Goal: Task Accomplishment & Management: Manage account settings

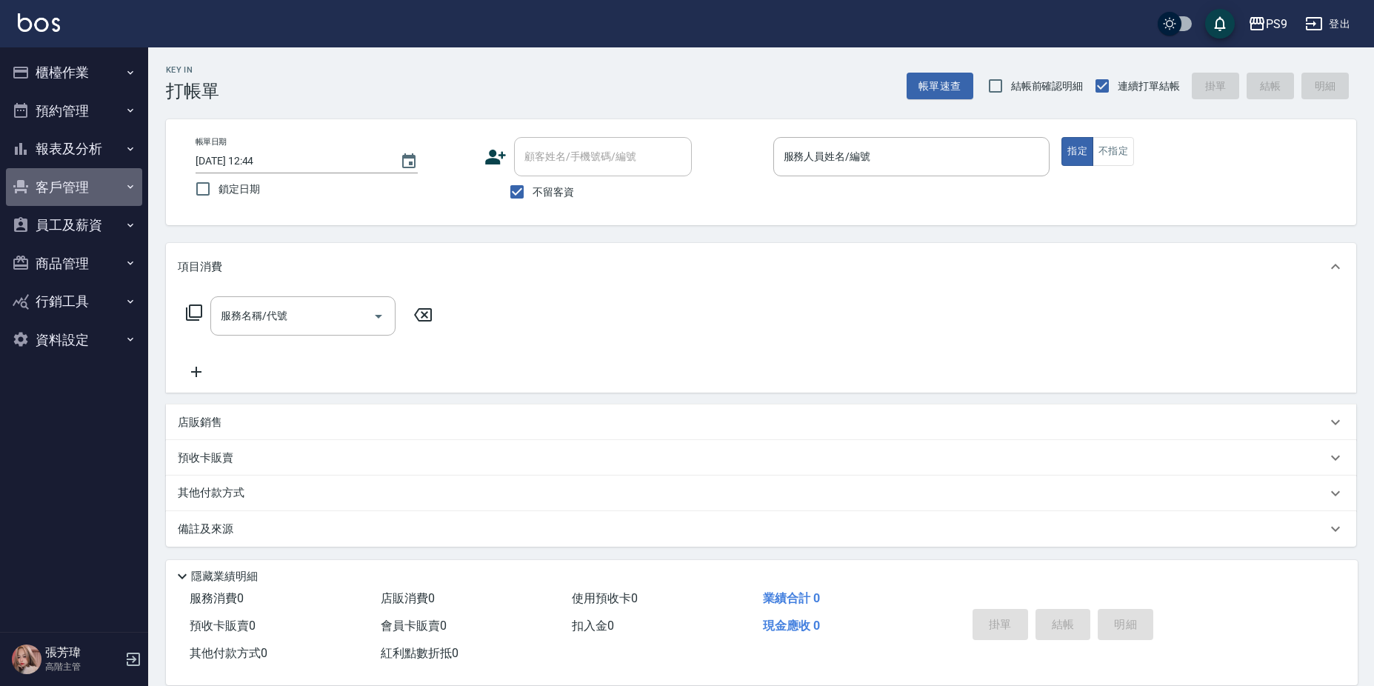
click at [93, 193] on button "客戶管理" at bounding box center [74, 187] width 136 height 39
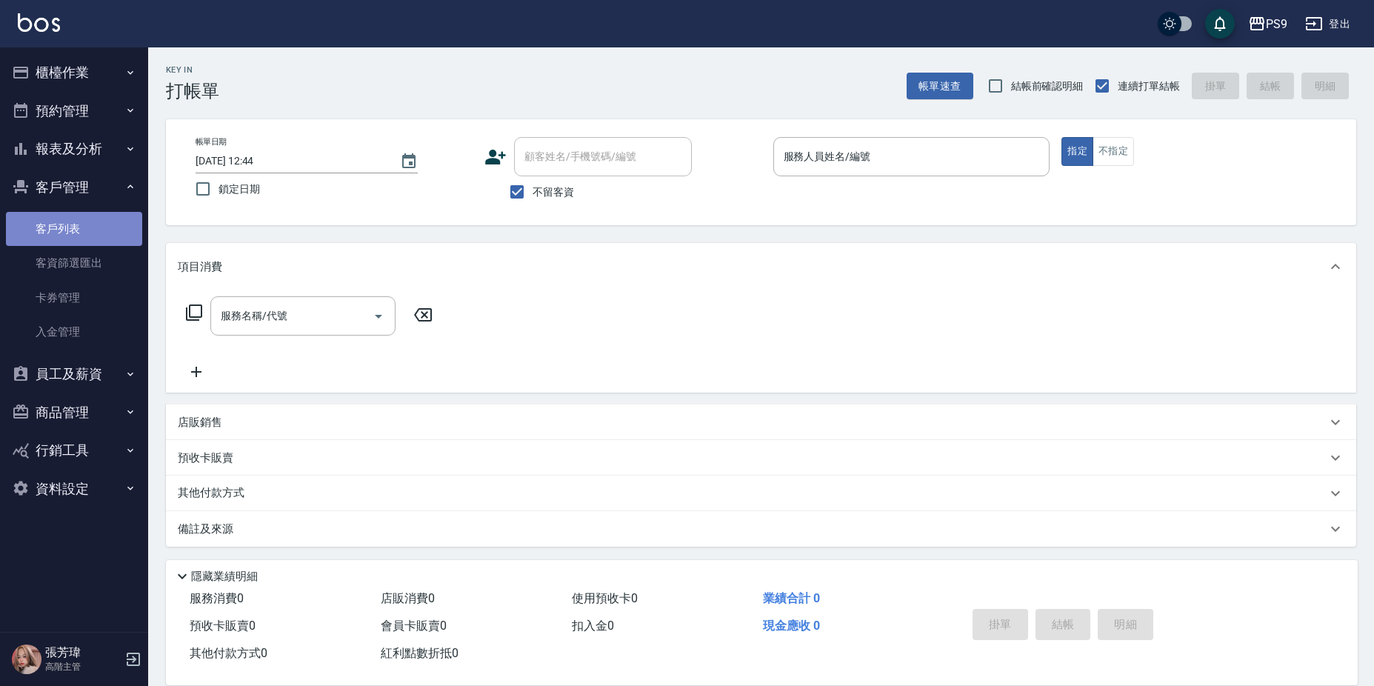
click at [69, 236] on link "客戶列表" at bounding box center [74, 229] width 136 height 34
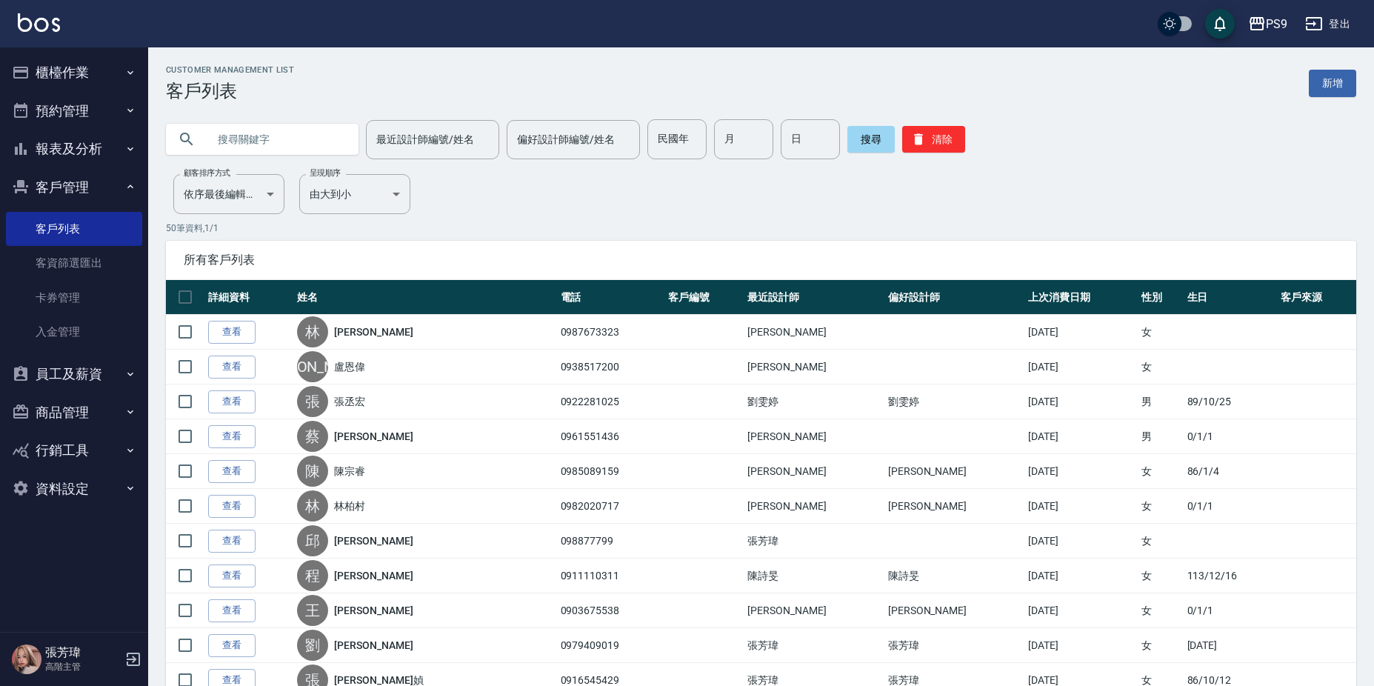
click at [324, 132] on input "text" at bounding box center [276, 139] width 139 height 40
type input "Q"
type input "品"
type input "[PERSON_NAME]"
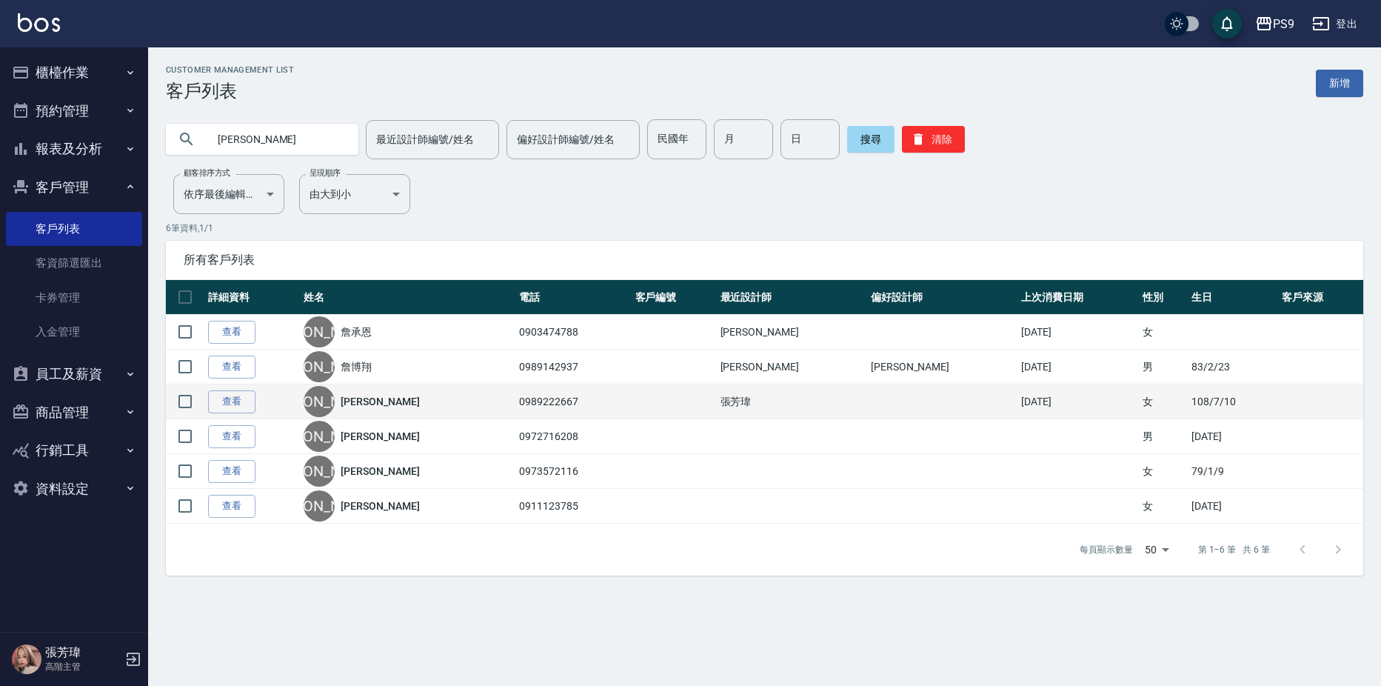
click at [367, 404] on link "[PERSON_NAME]" at bounding box center [380, 401] width 79 height 15
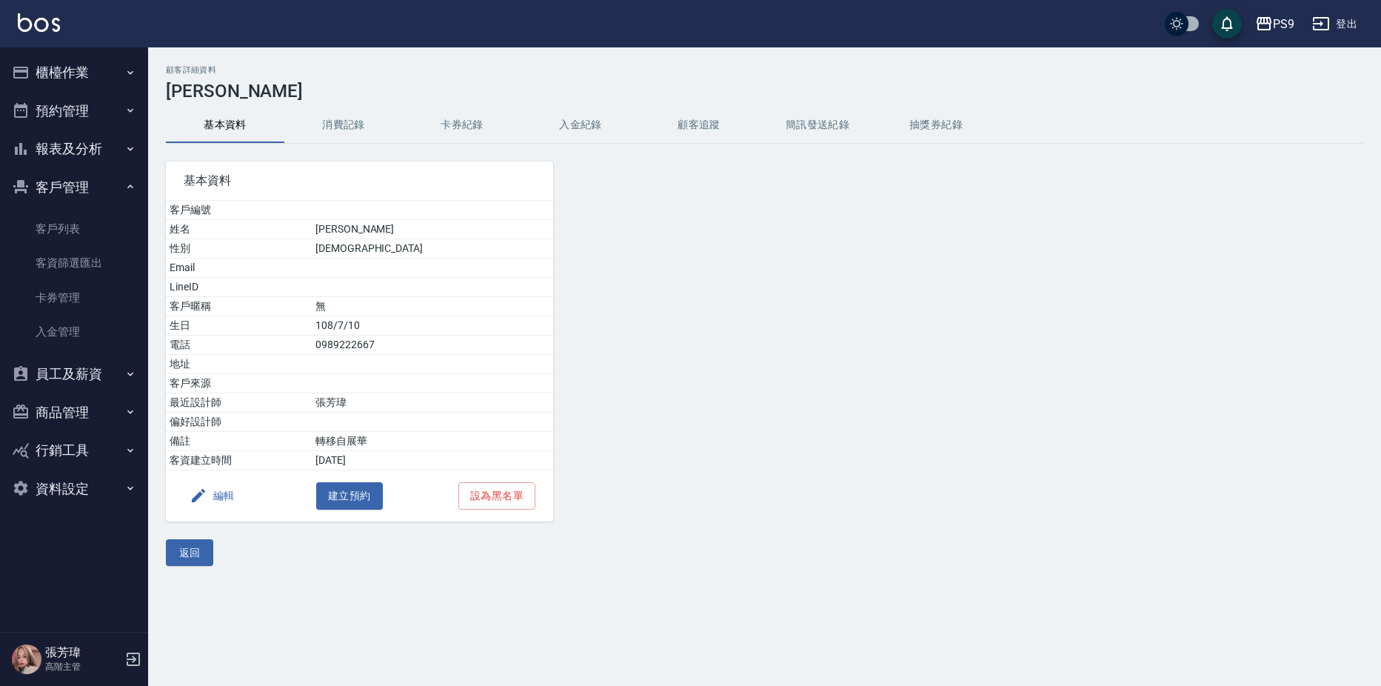
click at [339, 118] on button "消費記錄" at bounding box center [343, 125] width 119 height 36
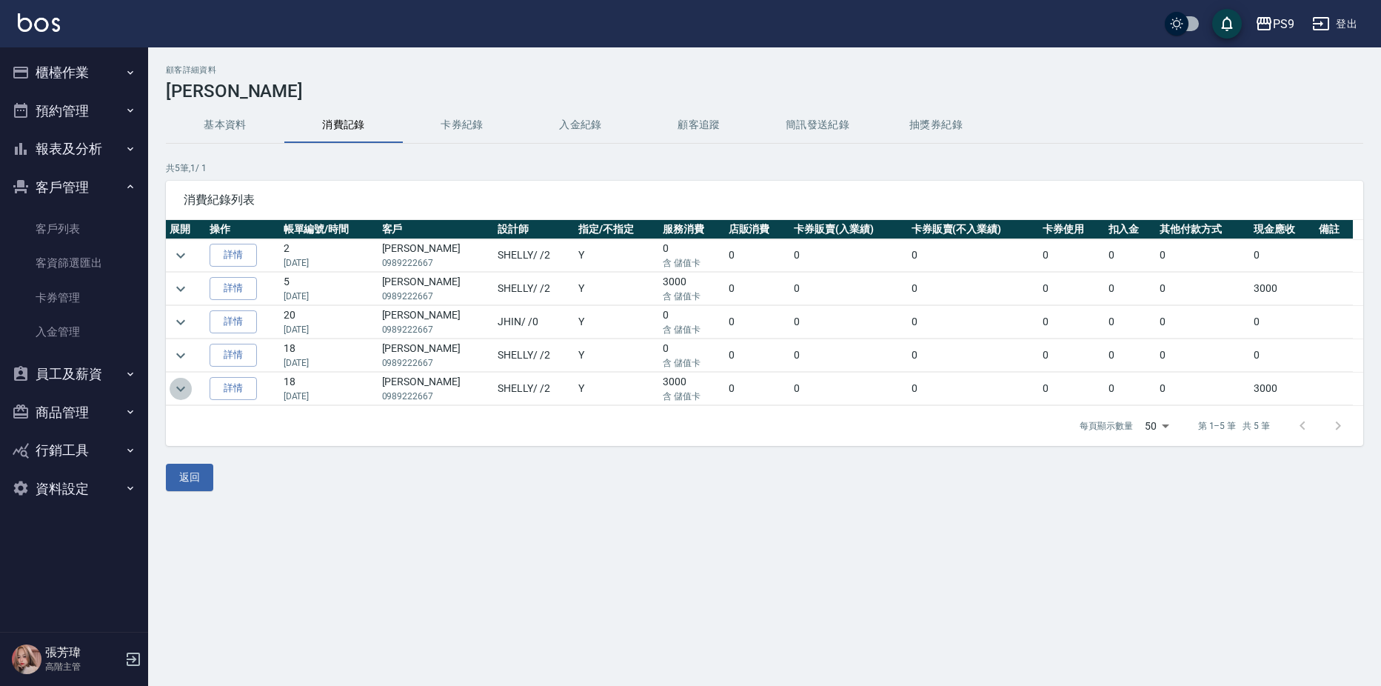
click at [181, 386] on icon "expand row" at bounding box center [181, 389] width 18 height 18
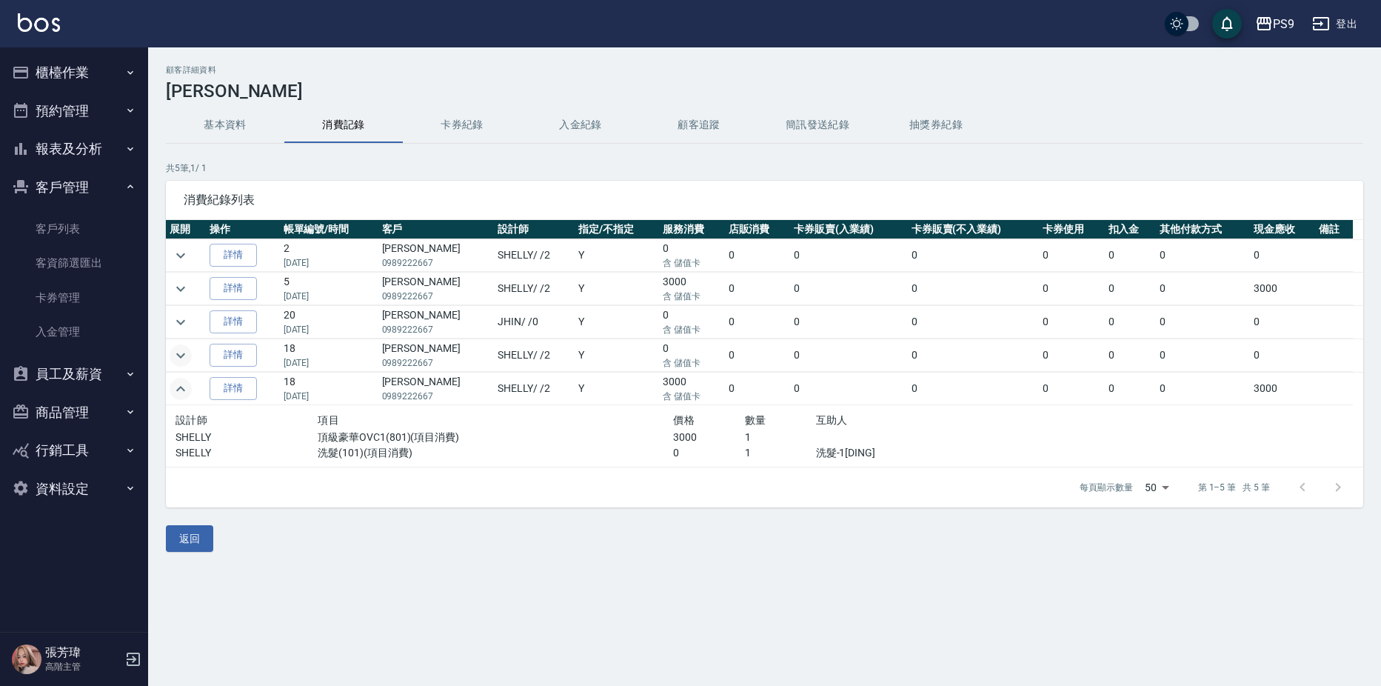
click at [175, 350] on icon "expand row" at bounding box center [181, 356] width 18 height 18
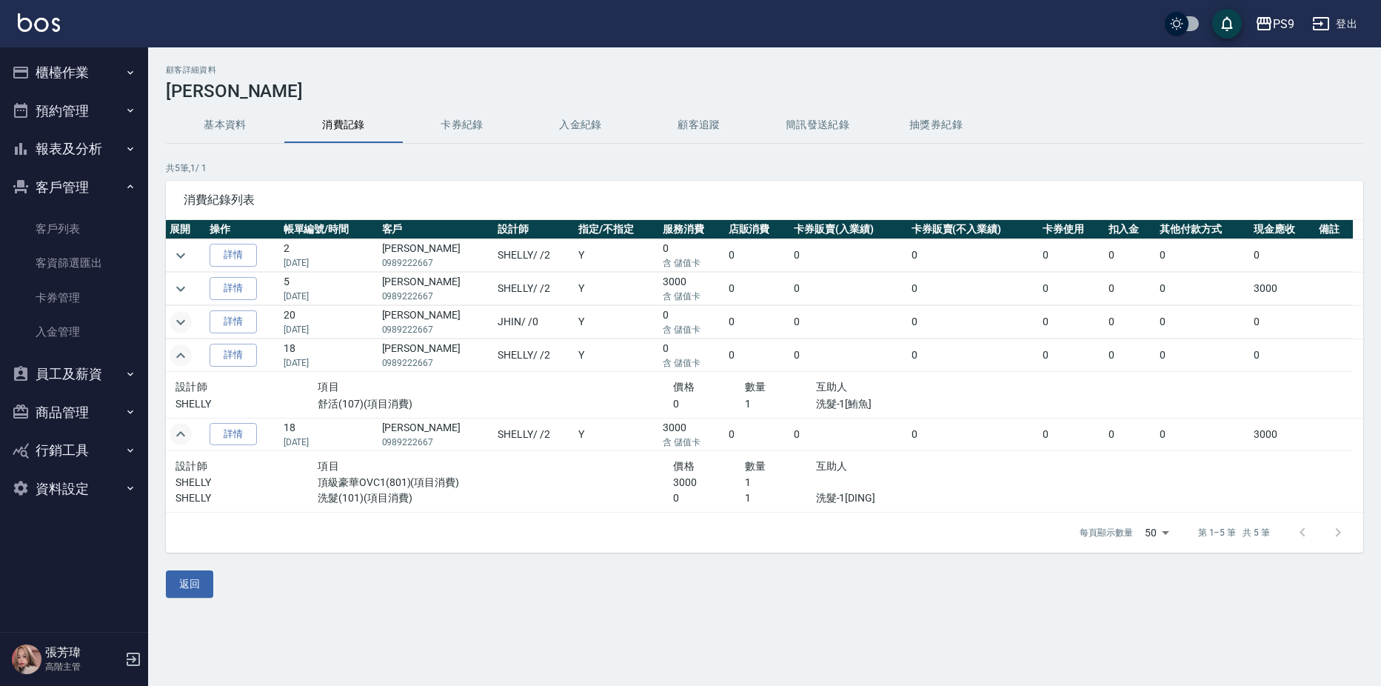
click at [179, 329] on icon "expand row" at bounding box center [181, 322] width 18 height 18
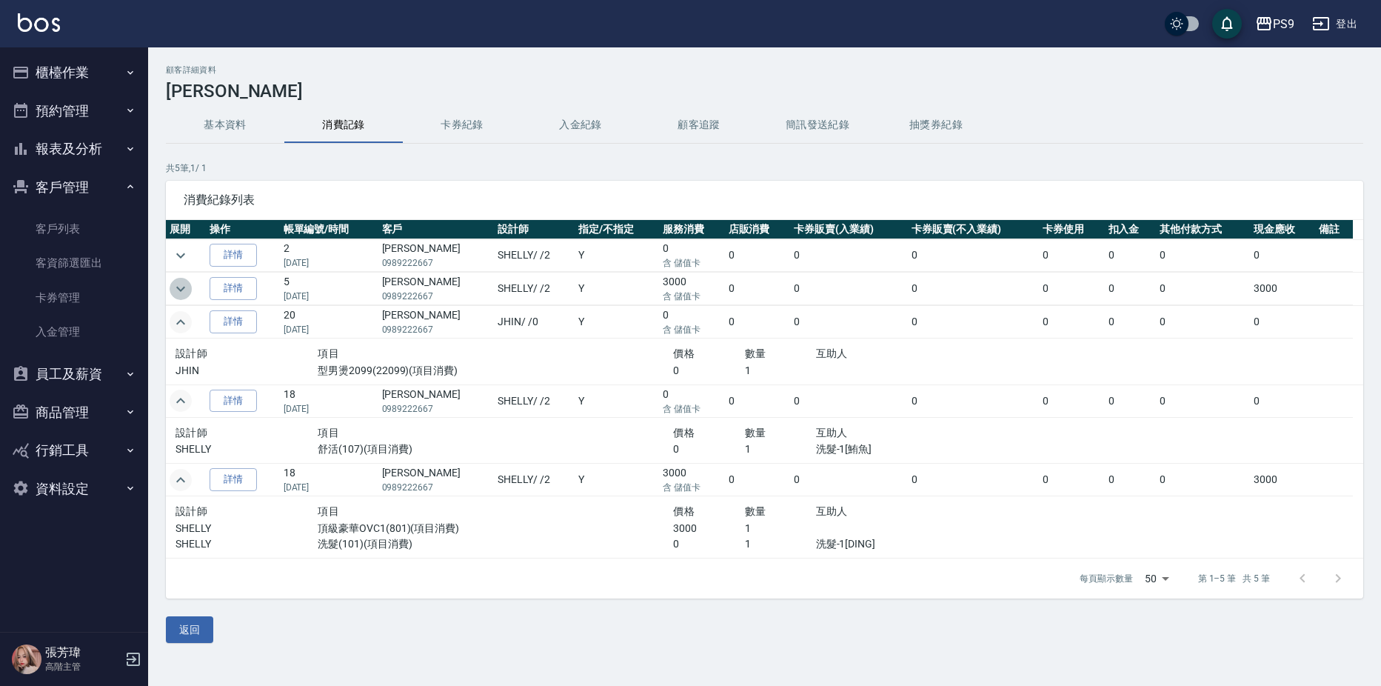
click at [181, 291] on icon "expand row" at bounding box center [181, 289] width 18 height 18
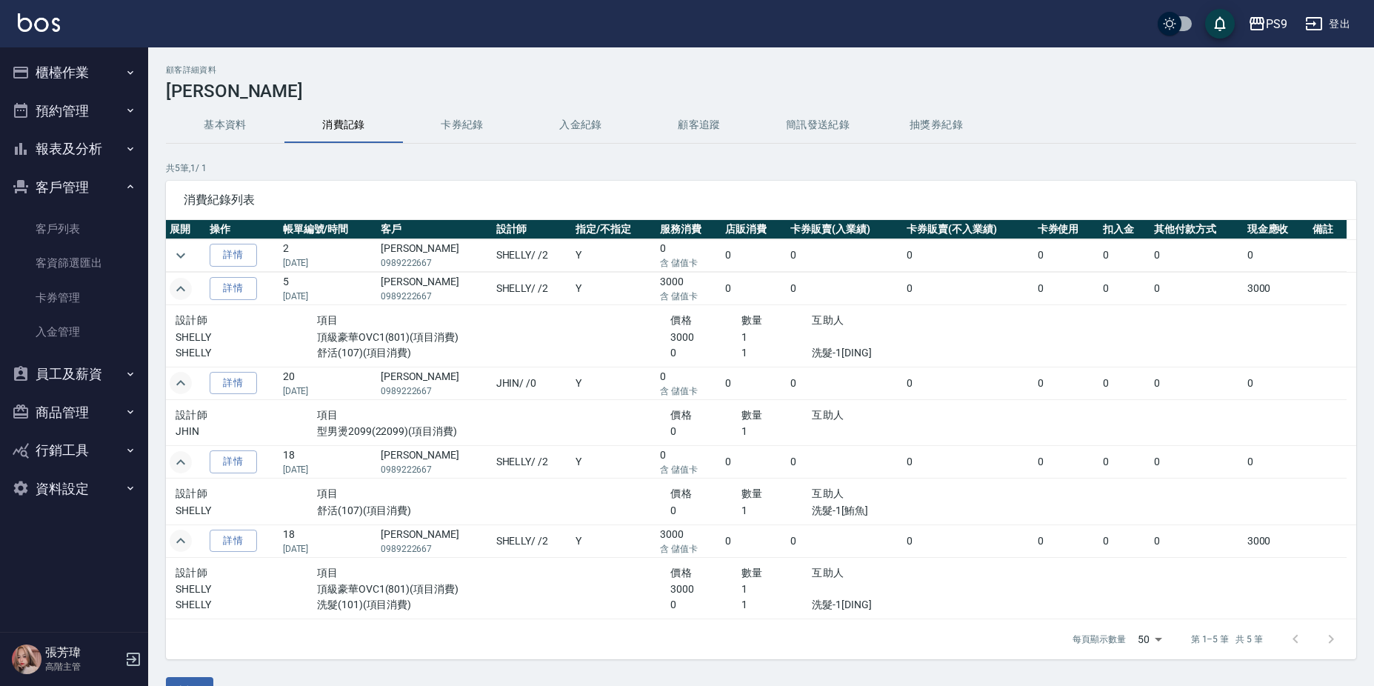
click at [570, 87] on h3 "[PERSON_NAME]" at bounding box center [761, 91] width 1190 height 21
click at [188, 263] on icon "expand row" at bounding box center [181, 256] width 18 height 18
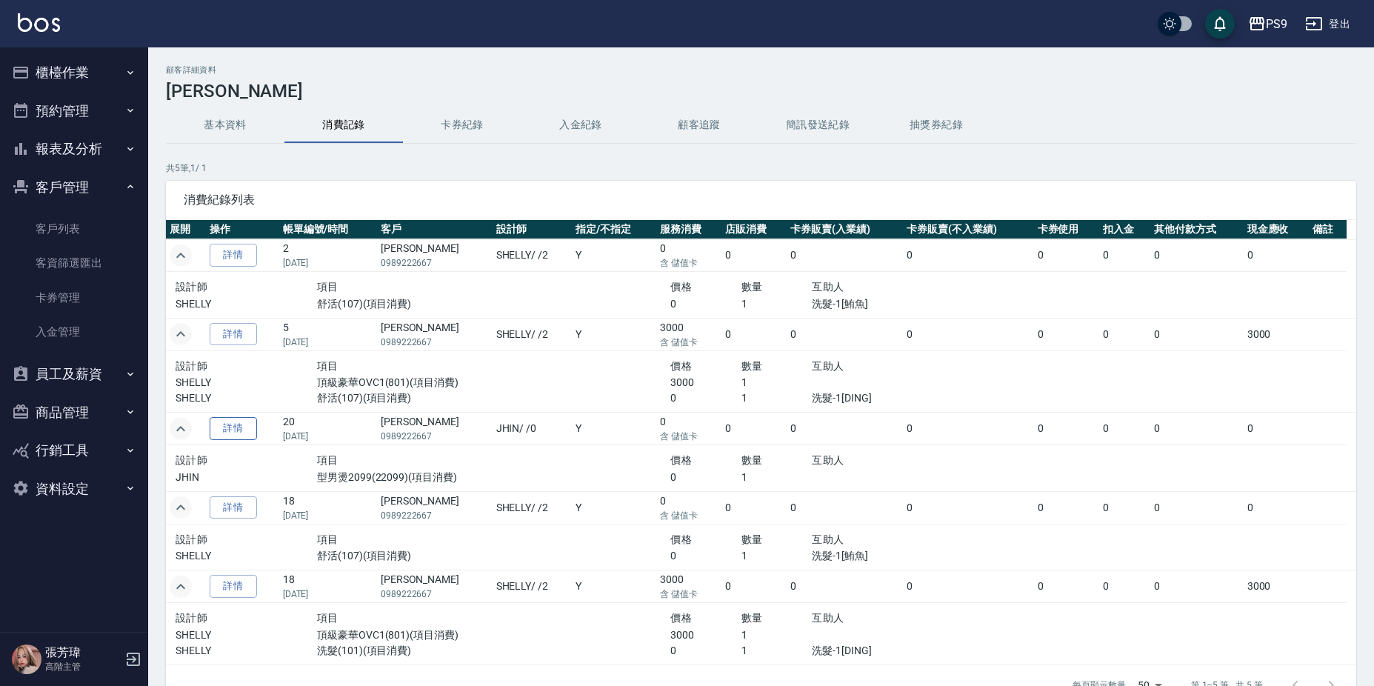
click at [242, 439] on link "詳情" at bounding box center [233, 428] width 47 height 23
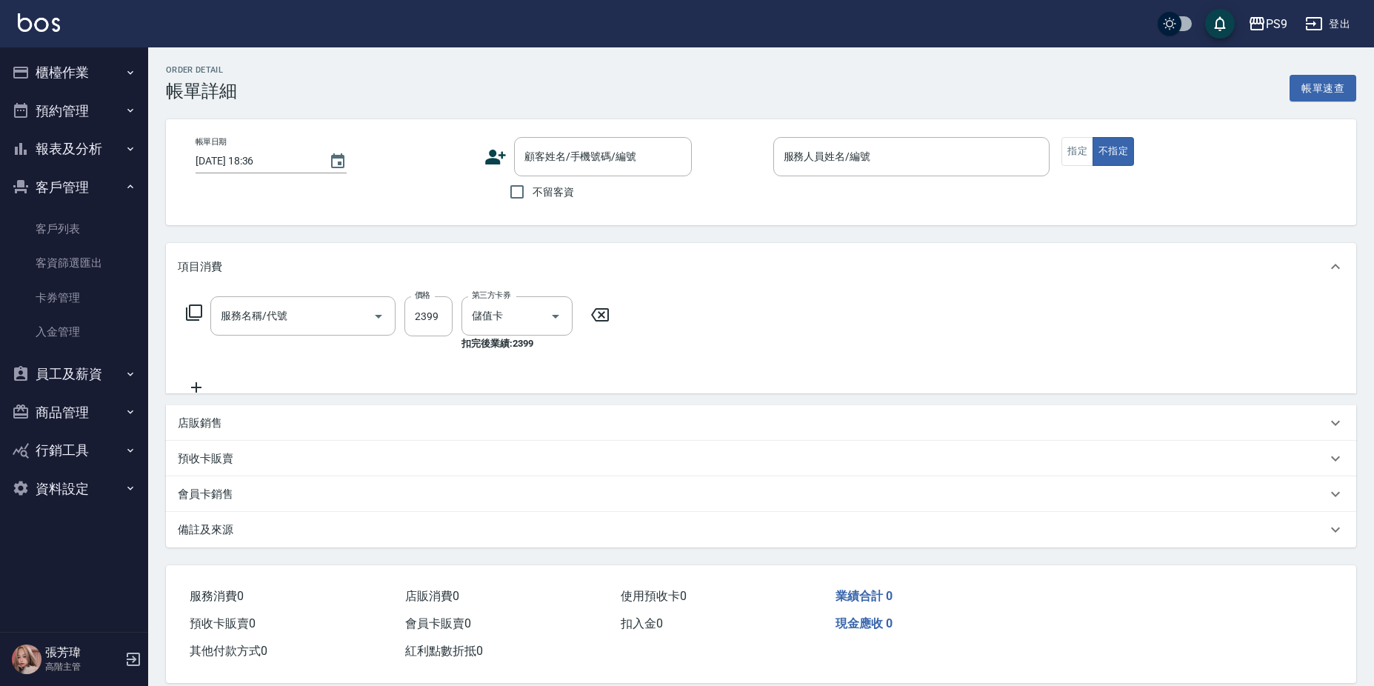
type input "[DATE] 21:28"
type input "JHIN-0"
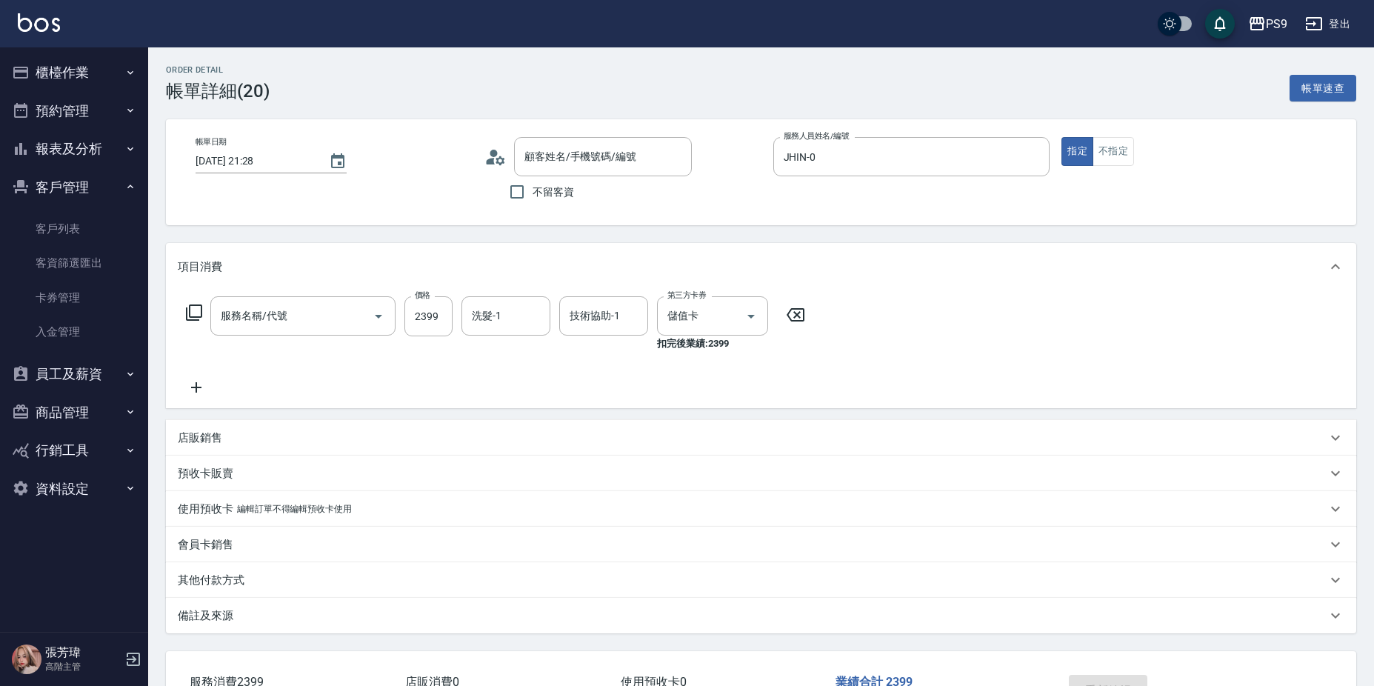
type input "[PERSON_NAME]/0989222667/null"
type input "型男燙2099(22099)"
